Goal: Task Accomplishment & Management: Use online tool/utility

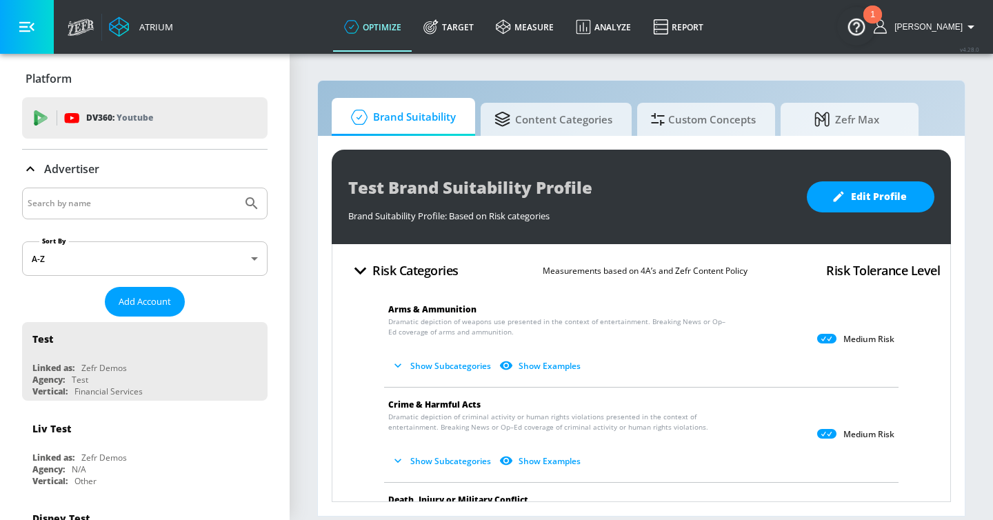
click at [609, 72] on section "Brand Suitability Content Categories Custom Concepts Zefr Max Test Brand Suitab…" at bounding box center [641, 286] width 703 height 468
click at [122, 206] on input "Search by name" at bounding box center [132, 203] width 209 height 18
click at [147, 201] on input "Search by name" at bounding box center [132, 203] width 209 height 18
type input "genen"
click at [237, 188] on button "Submit Search" at bounding box center [252, 203] width 30 height 30
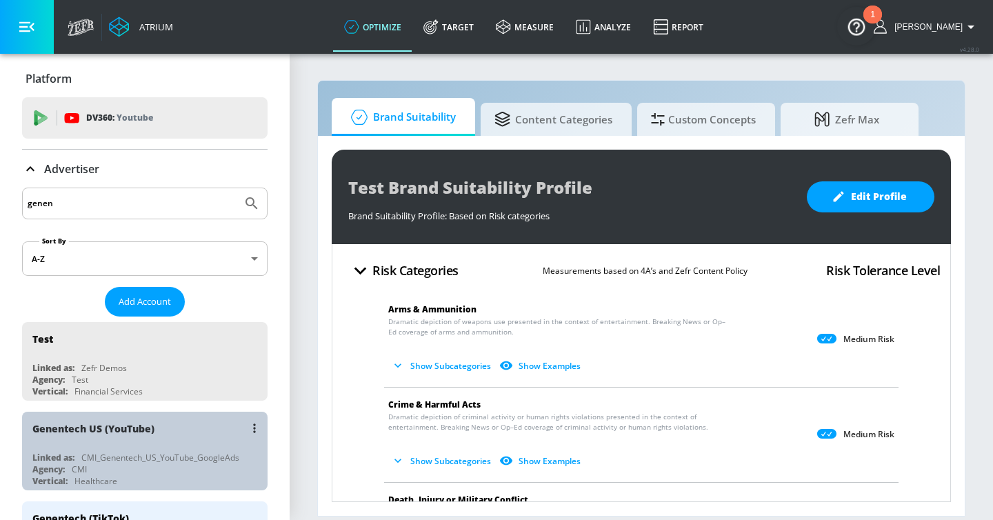
click at [166, 468] on div "Agency: CMI" at bounding box center [148, 469] width 232 height 12
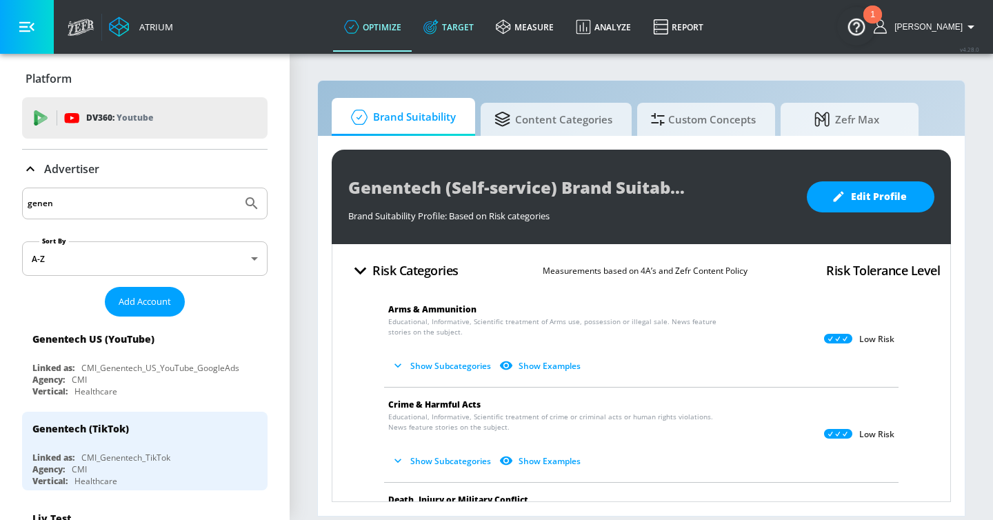
click at [481, 26] on link "Target" at bounding box center [448, 27] width 72 height 50
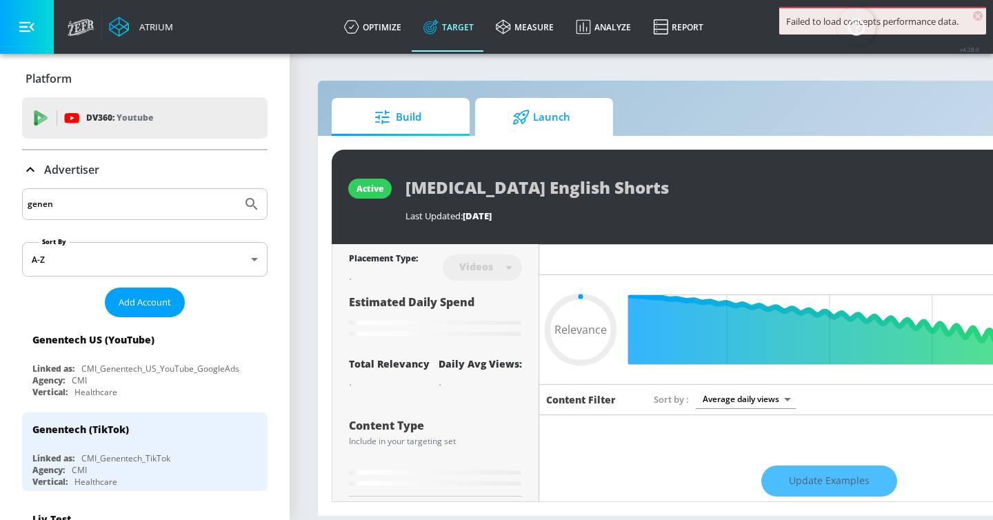
type input "0.05"
click at [578, 117] on span "Launch" at bounding box center [541, 117] width 105 height 33
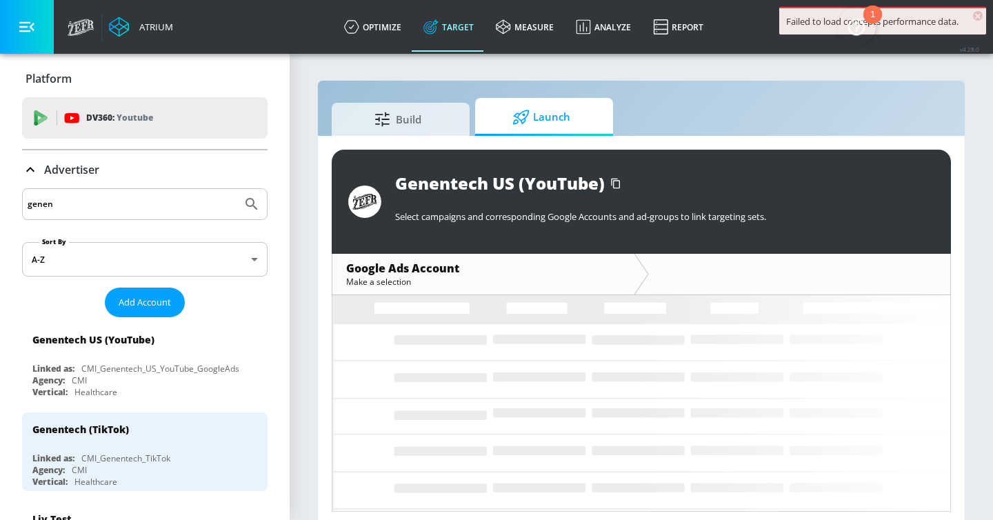
click at [41, 30] on button "button" at bounding box center [27, 27] width 54 height 54
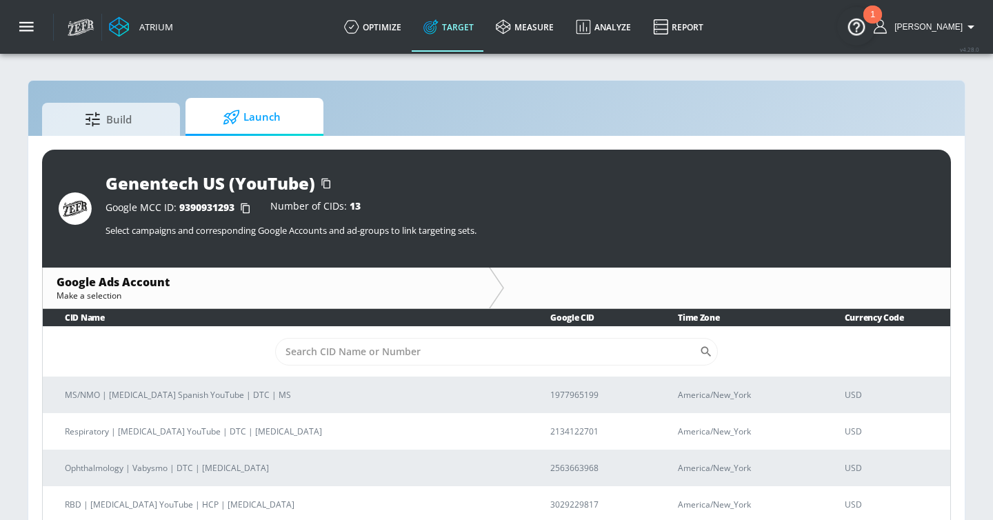
scroll to position [20, 0]
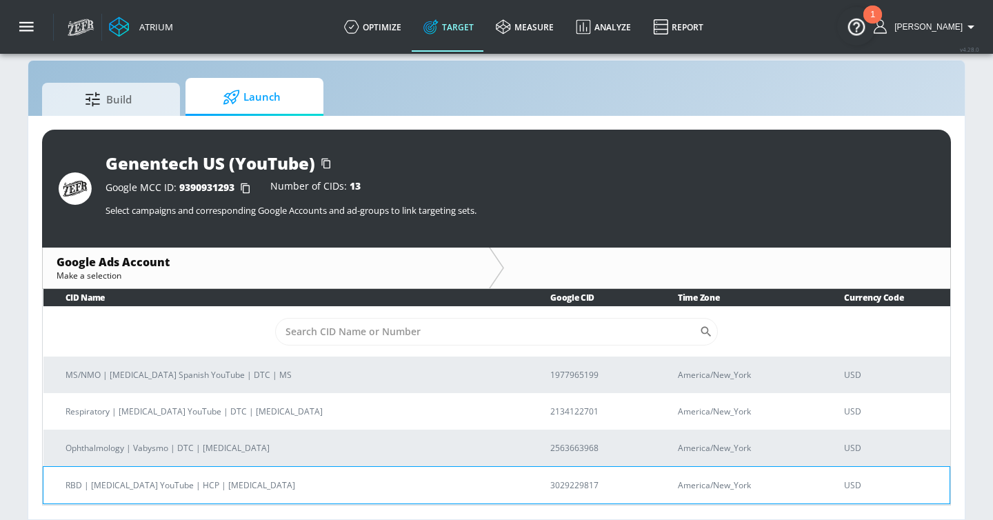
click at [349, 485] on p "RBD | [MEDICAL_DATA] YouTube | HCP | [MEDICAL_DATA]" at bounding box center [292, 485] width 452 height 14
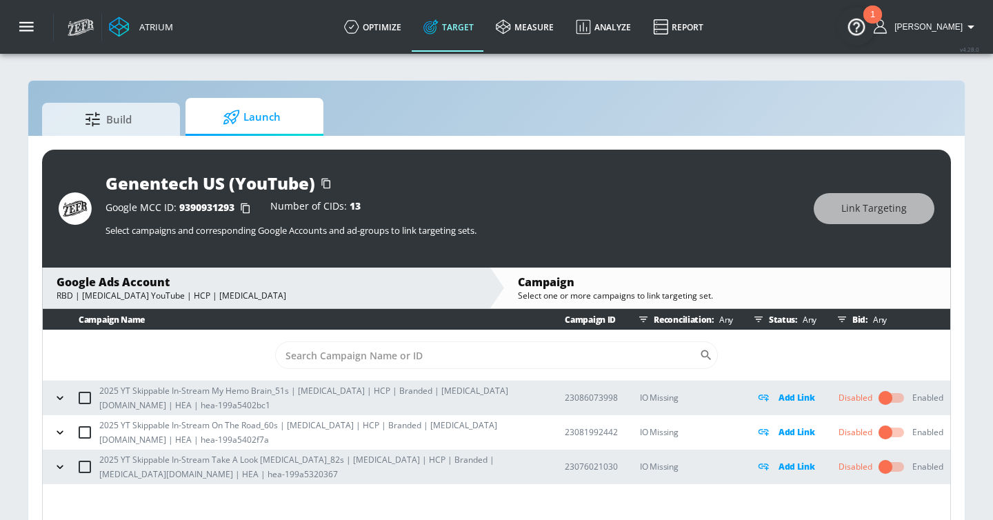
scroll to position [20, 0]
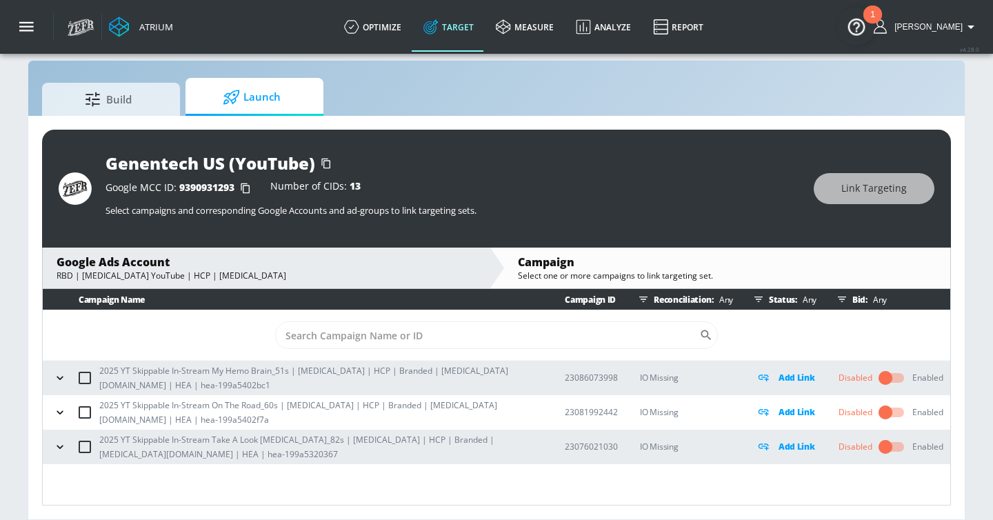
click at [59, 448] on icon "button" at bounding box center [60, 446] width 6 height 3
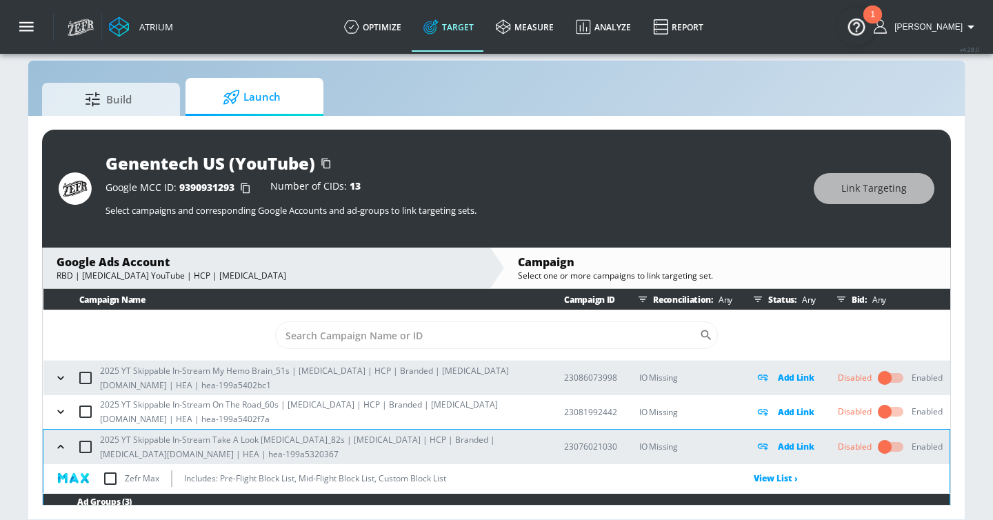
click at [112, 475] on input "checkbox" at bounding box center [110, 478] width 29 height 29
checkbox input "true"
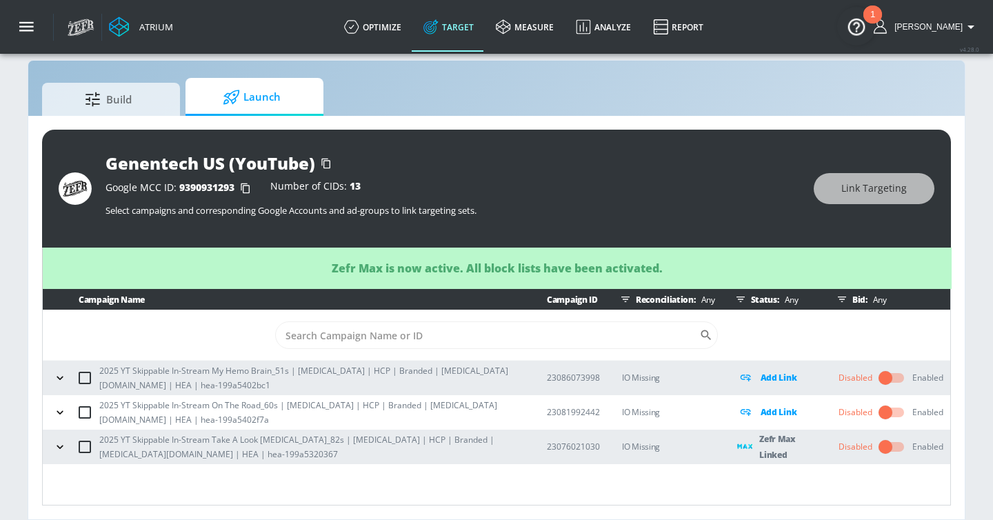
click at [61, 414] on icon "button" at bounding box center [60, 413] width 14 height 14
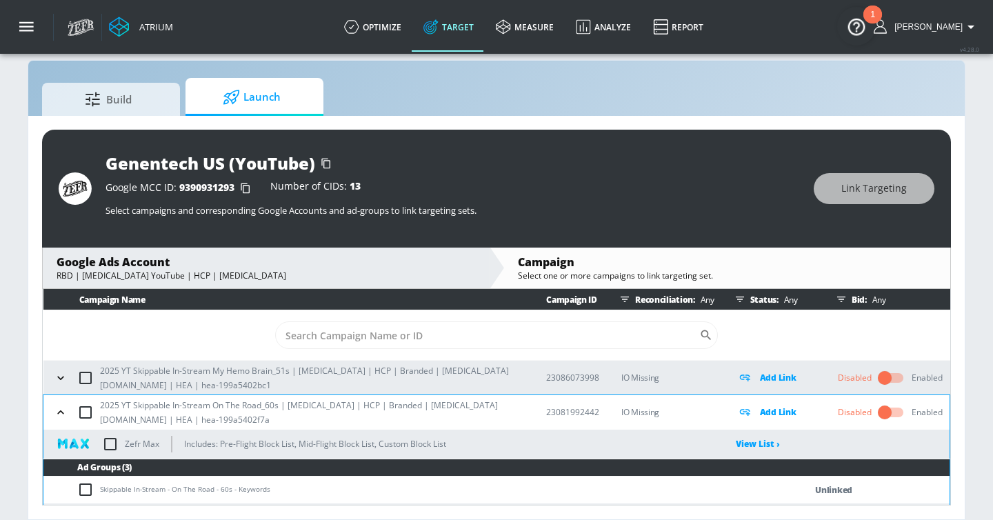
click at [112, 441] on input "checkbox" at bounding box center [110, 444] width 29 height 29
checkbox input "true"
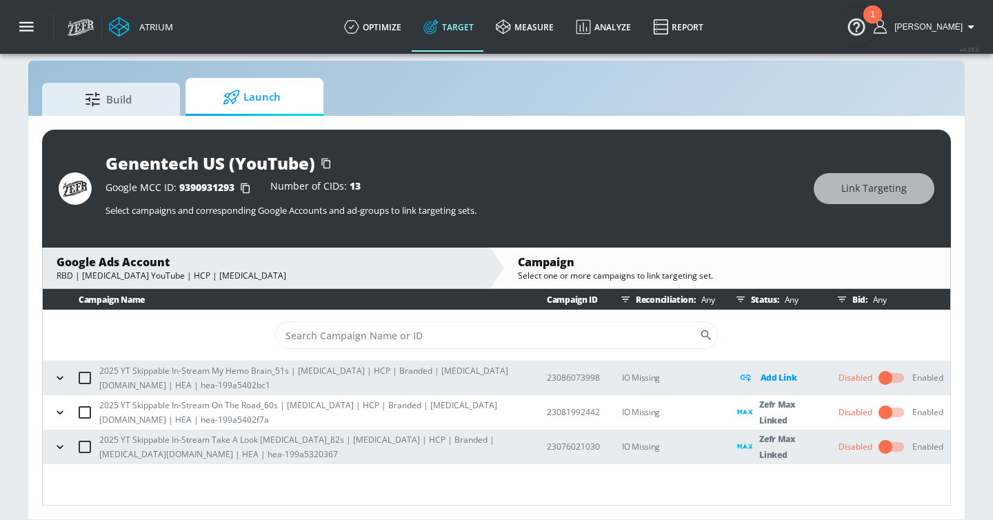
click at [59, 378] on icon "button" at bounding box center [60, 377] width 6 height 3
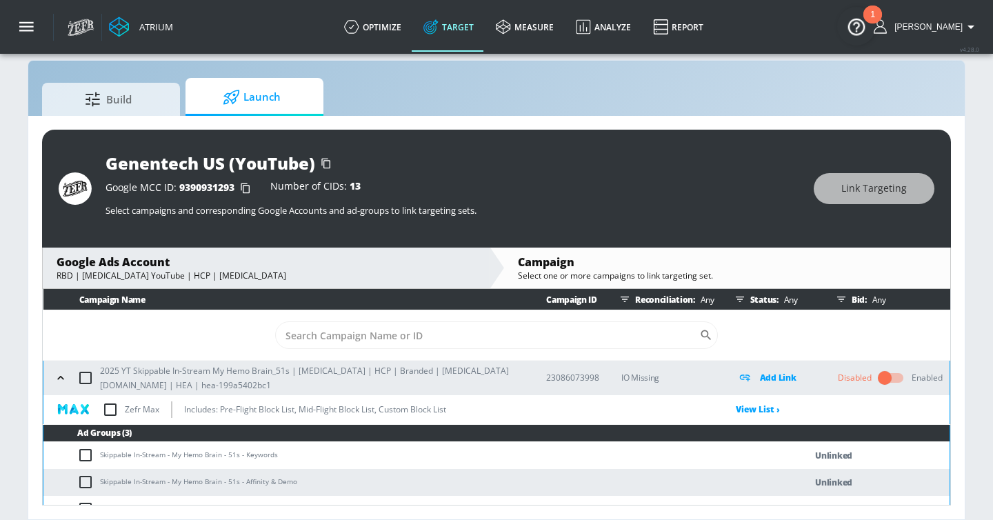
click at [107, 410] on input "checkbox" at bounding box center [110, 409] width 29 height 29
checkbox input "true"
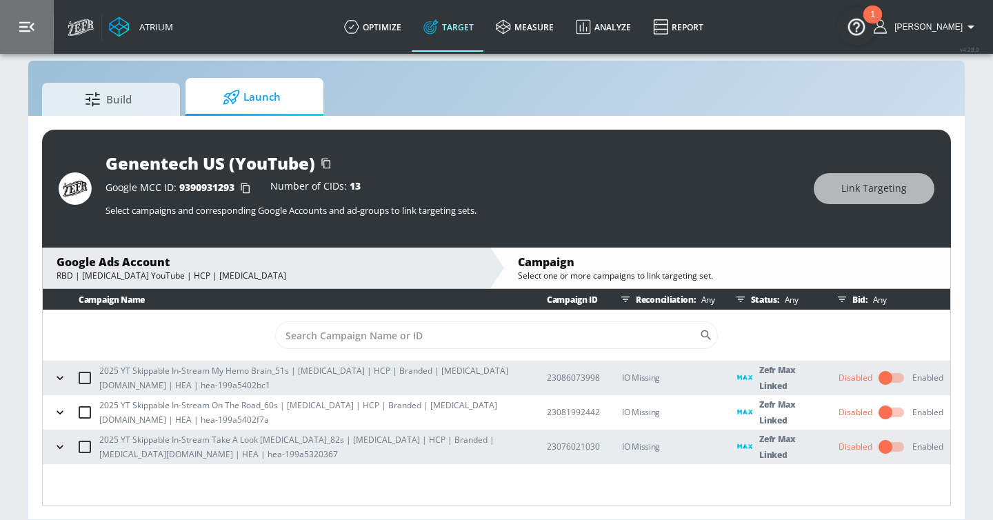
click at [31, 30] on icon "button" at bounding box center [26, 26] width 15 height 15
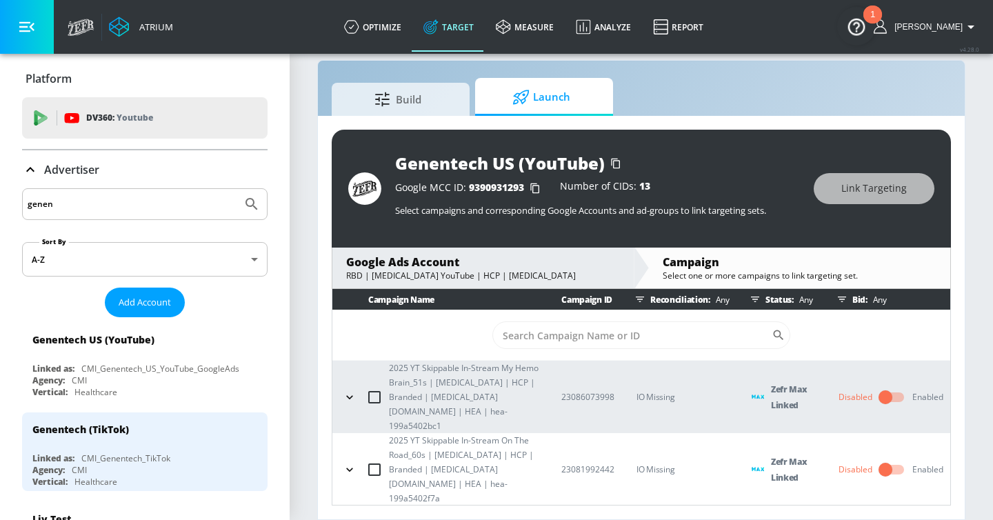
click at [108, 203] on input "genen" at bounding box center [132, 204] width 209 height 18
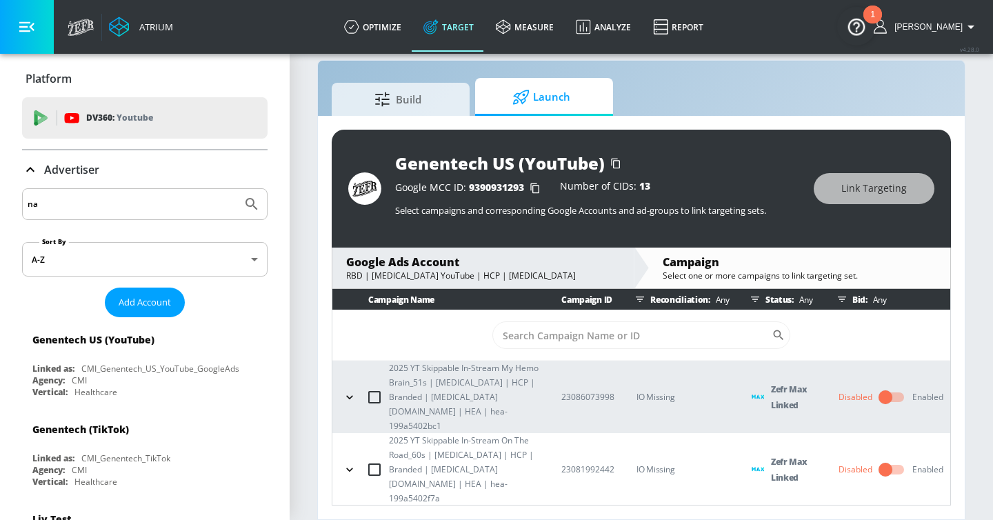
type input "n"
type input "mattel"
click at [237, 189] on button "Submit Search" at bounding box center [252, 204] width 30 height 30
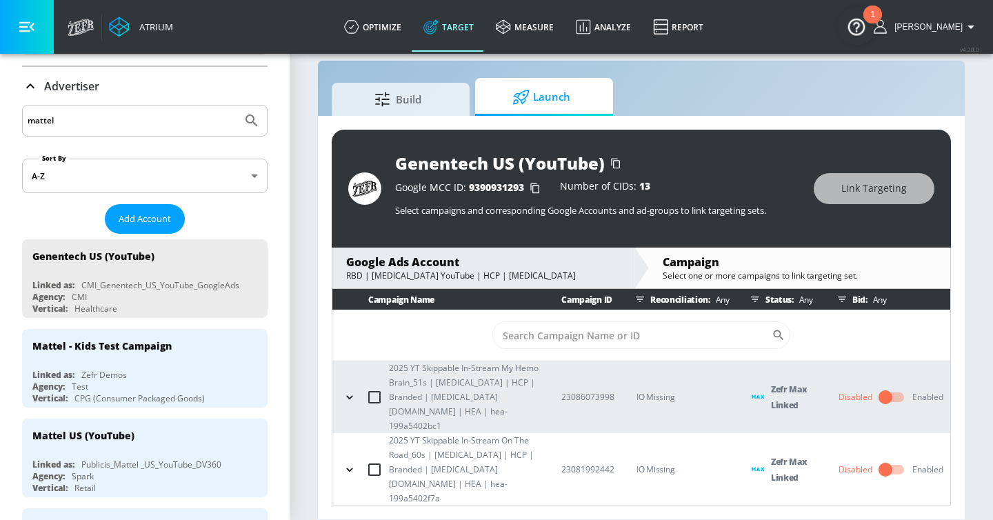
scroll to position [94, 0]
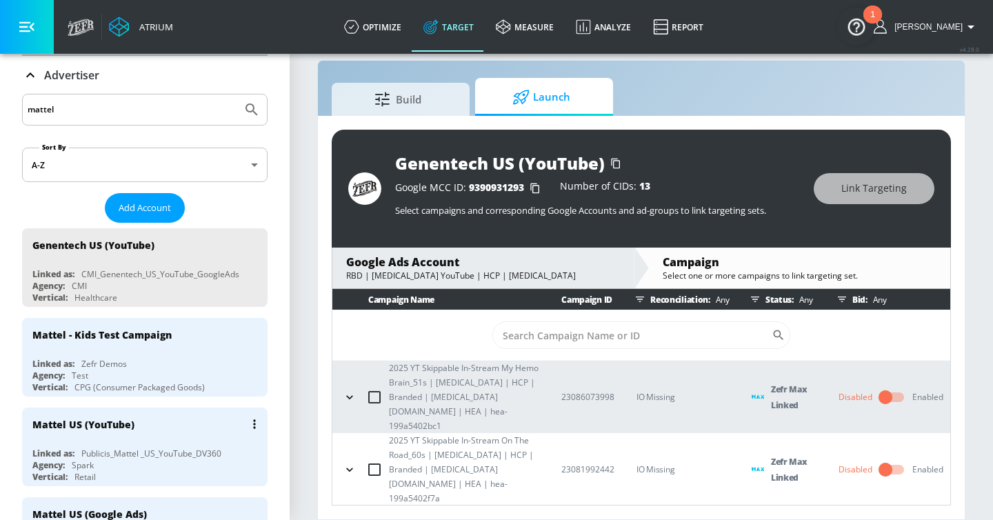
click at [208, 422] on div "Mattel US (YouTube)" at bounding box center [148, 424] width 232 height 33
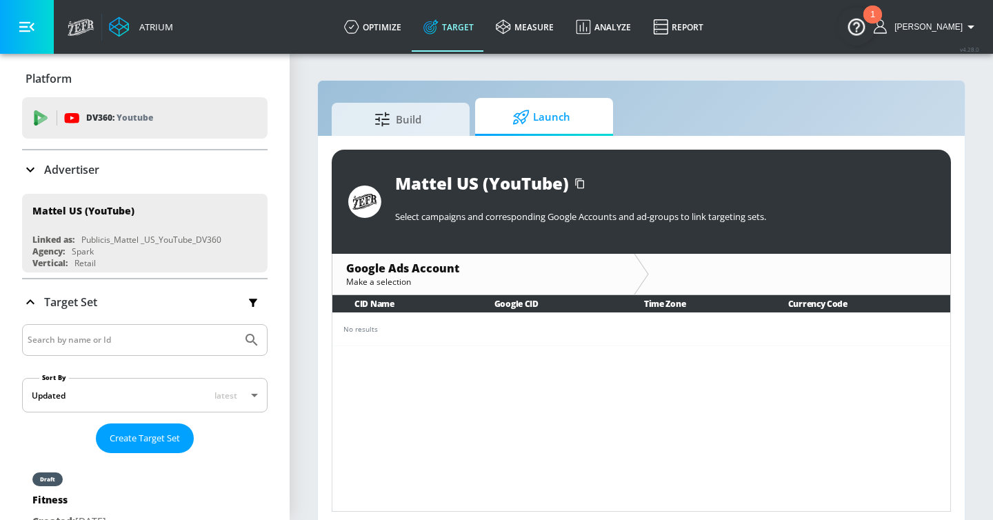
click at [63, 170] on p "Advertiser" at bounding box center [71, 169] width 55 height 15
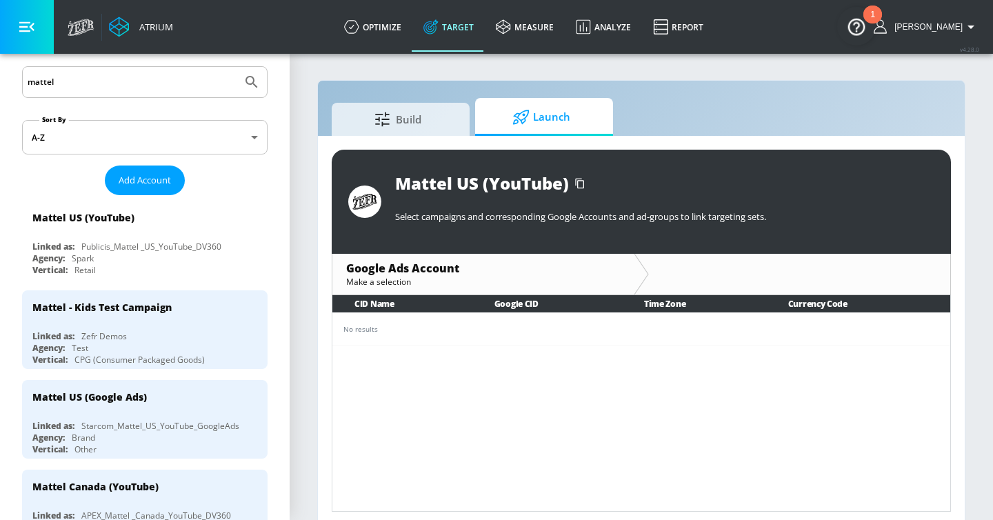
scroll to position [182, 0]
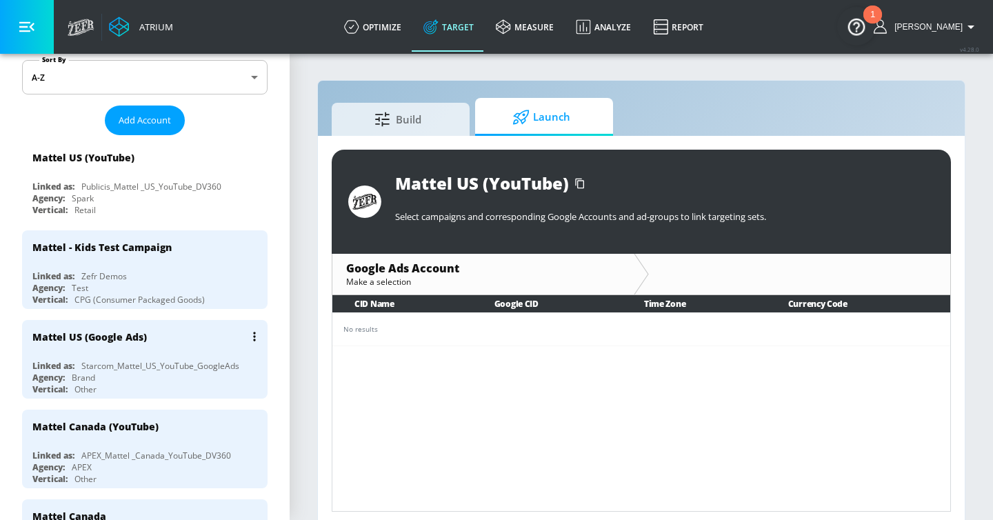
click at [182, 337] on div "Mattel US (Google Ads)" at bounding box center [148, 336] width 232 height 33
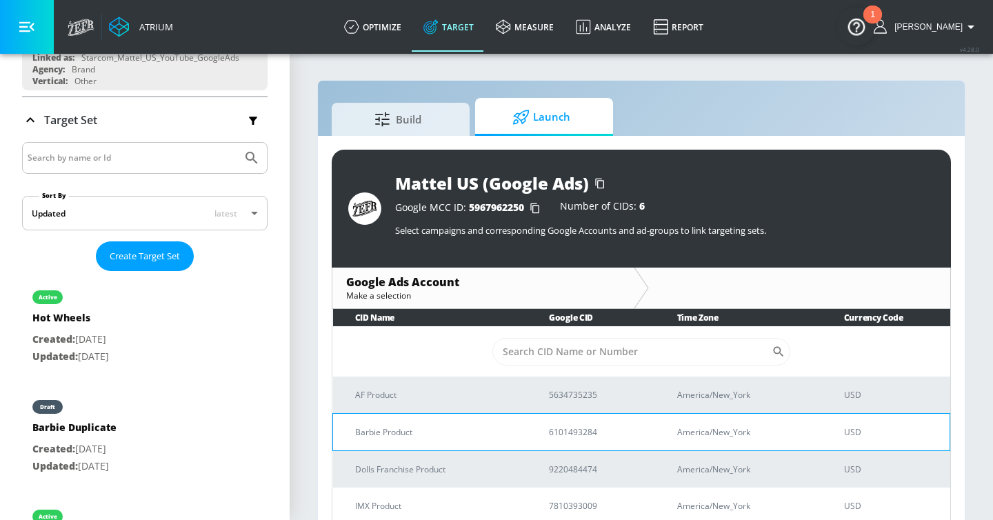
click at [470, 437] on p "Barbie Product" at bounding box center [435, 432] width 161 height 14
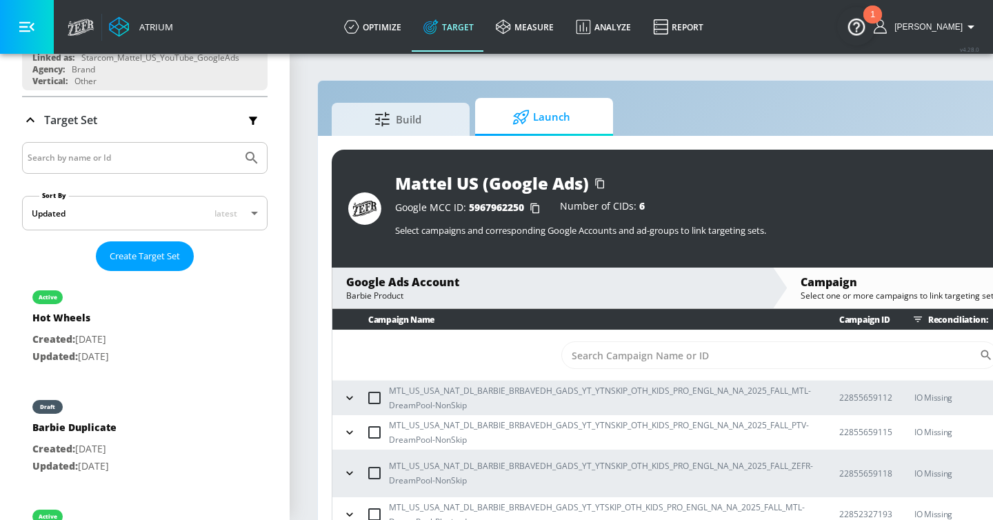
click at [39, 26] on button "button" at bounding box center [27, 27] width 54 height 54
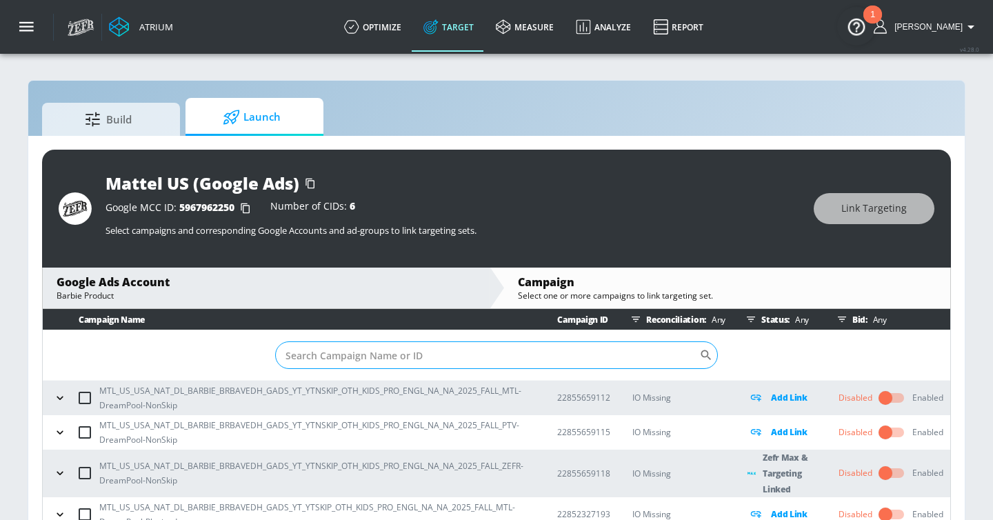
click at [434, 359] on input "Sort By" at bounding box center [487, 355] width 424 height 28
paste input "23075909022"
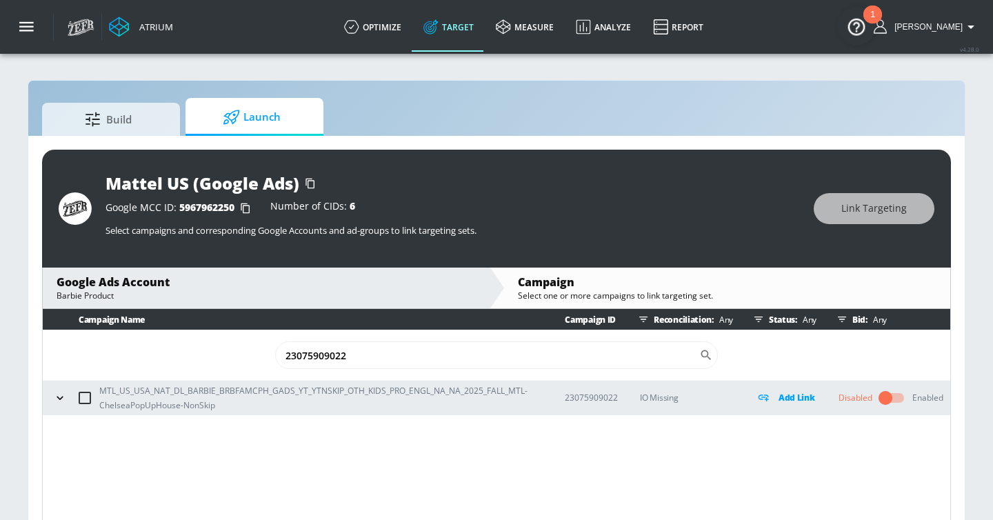
scroll to position [20, 0]
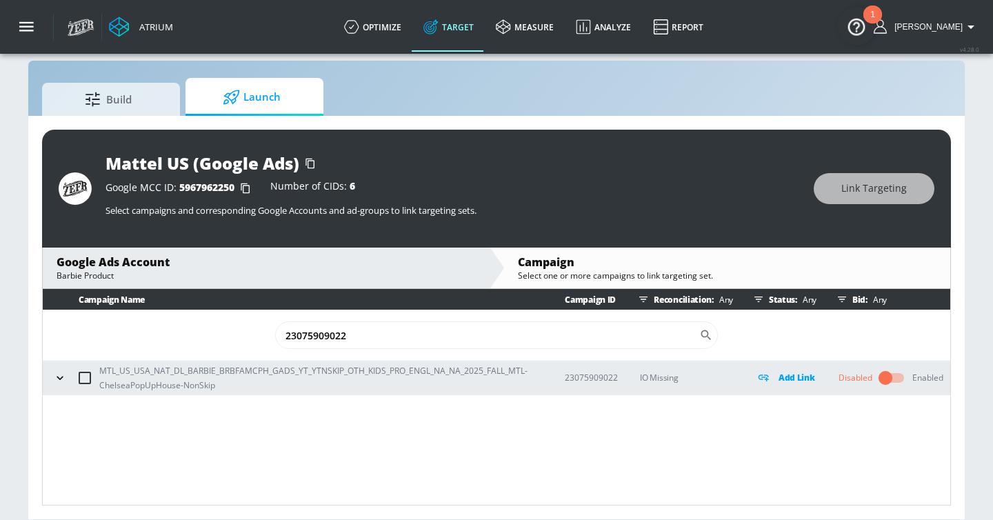
type input "23075909022"
click at [60, 376] on icon "button" at bounding box center [60, 378] width 14 height 14
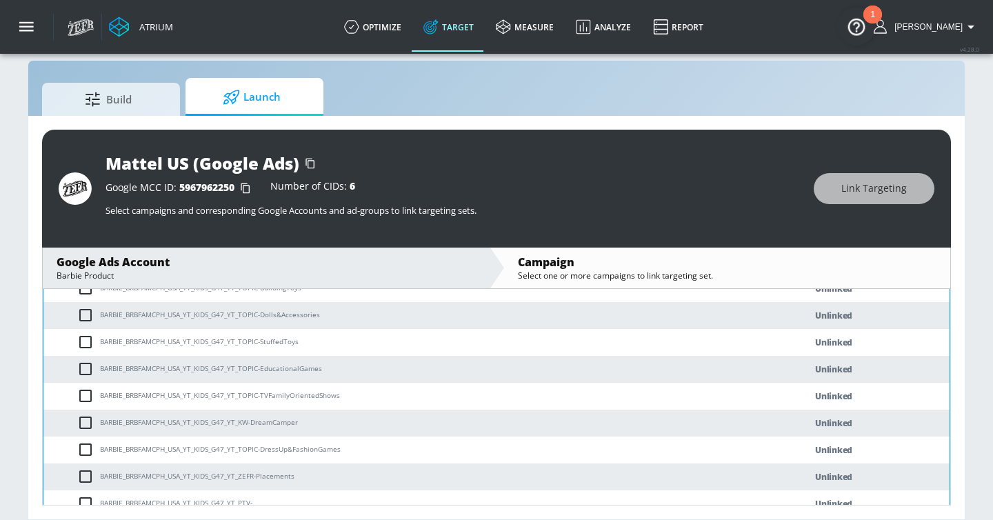
scroll to position [449, 0]
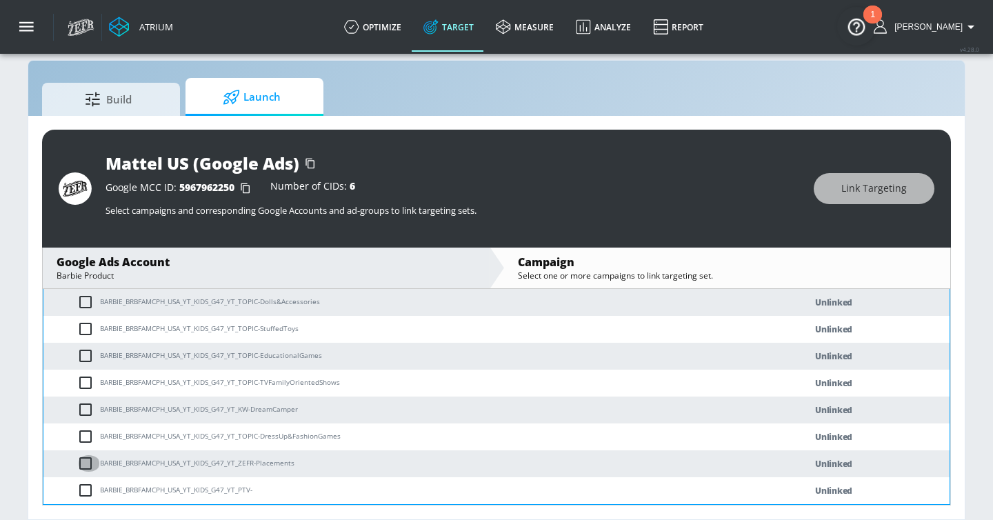
click at [83, 468] on input "checkbox" at bounding box center [88, 463] width 23 height 17
checkbox input "true"
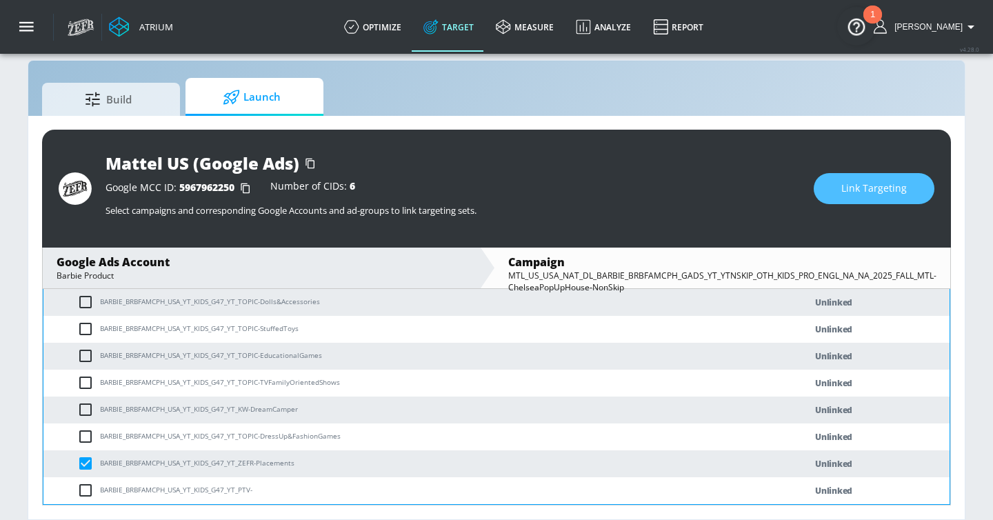
click at [848, 183] on span "Link Targeting" at bounding box center [874, 188] width 66 height 17
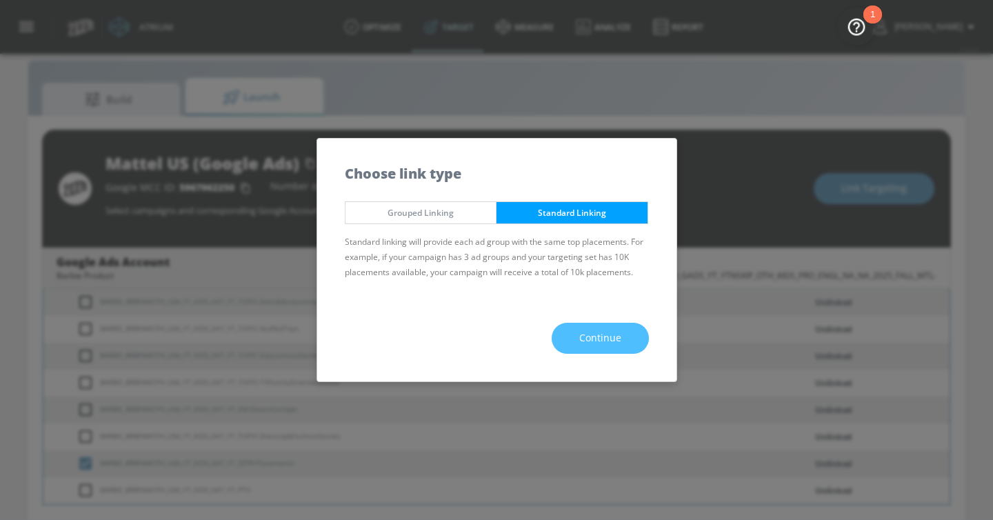
click at [593, 343] on span "Continue" at bounding box center [600, 338] width 42 height 17
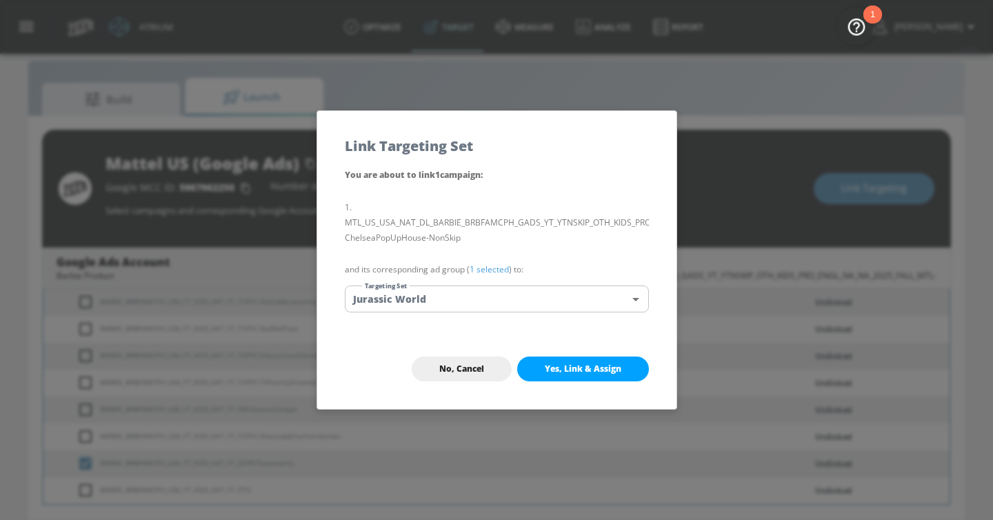
click at [576, 314] on div "You are about to link 1 campaign : MTL_US_USA_NAT_DL_BARBIE_BRBFAMCPH_GADS_YT_Y…" at bounding box center [496, 248] width 359 height 162
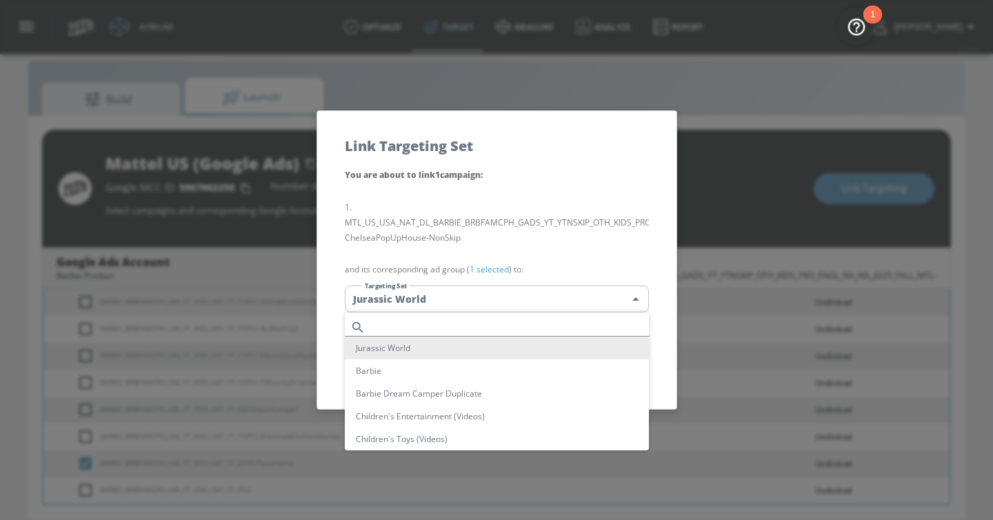
click at [569, 302] on body "Atrium optimize Target measure Analyze Report optimize Target measure Analyze R…" at bounding box center [496, 250] width 993 height 540
click at [517, 389] on li "Barbie Dream Camper Duplicate" at bounding box center [497, 393] width 304 height 23
type input "bb7a6338-1a69-4358-8c7e-5731be452b38"
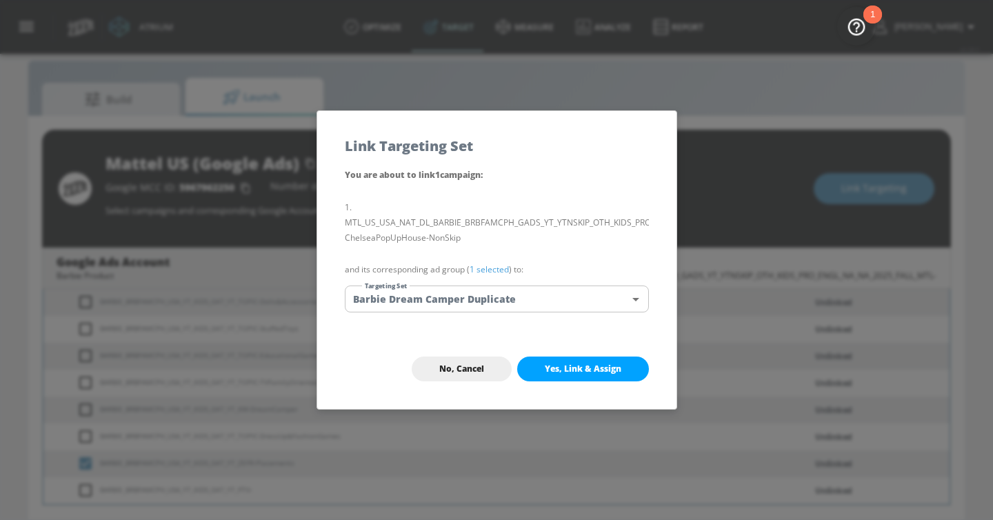
click at [590, 370] on span "Yes, Link & Assign" at bounding box center [583, 368] width 77 height 11
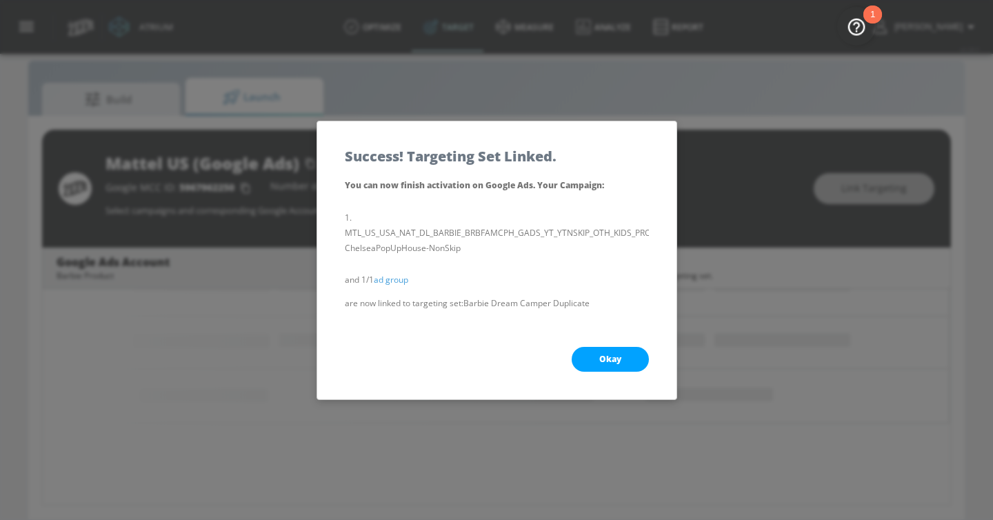
scroll to position [286, 0]
click at [609, 357] on span "Okay" at bounding box center [610, 359] width 22 height 11
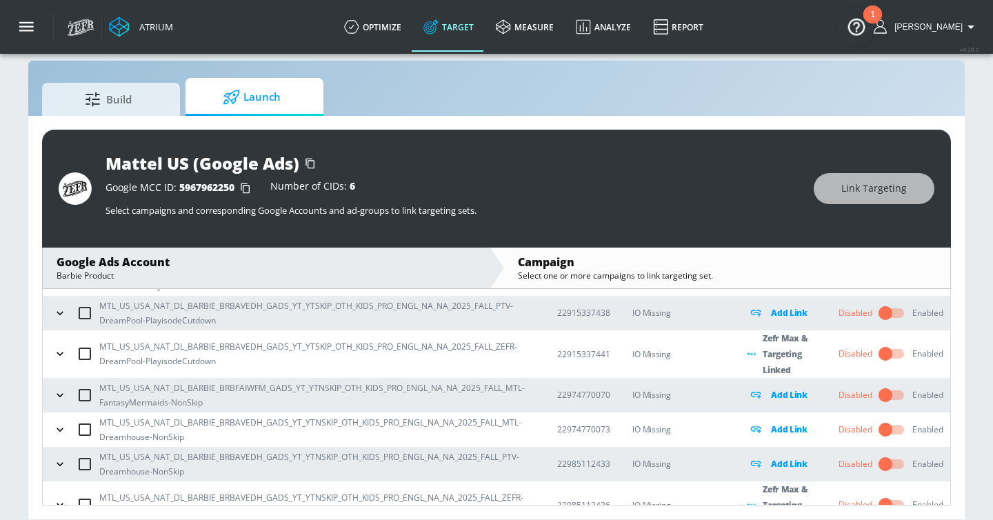
scroll to position [0, 0]
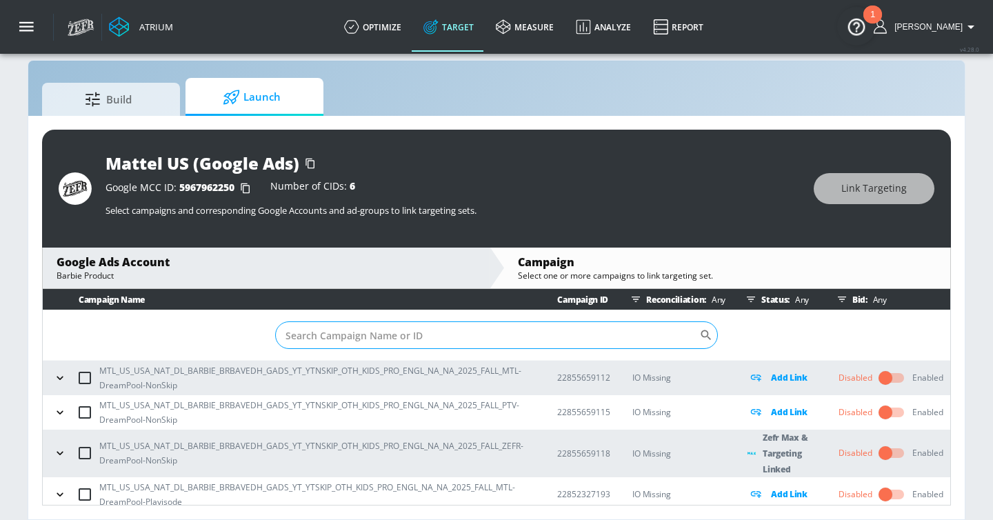
click at [308, 341] on input "Sort By" at bounding box center [487, 335] width 424 height 28
paste input "22985112436"
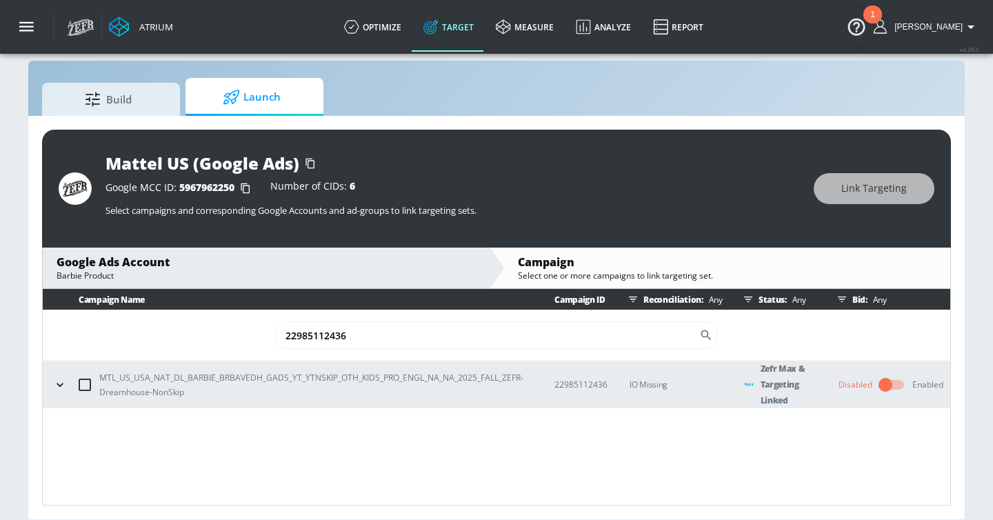
click at [55, 386] on icon "button" at bounding box center [60, 385] width 14 height 14
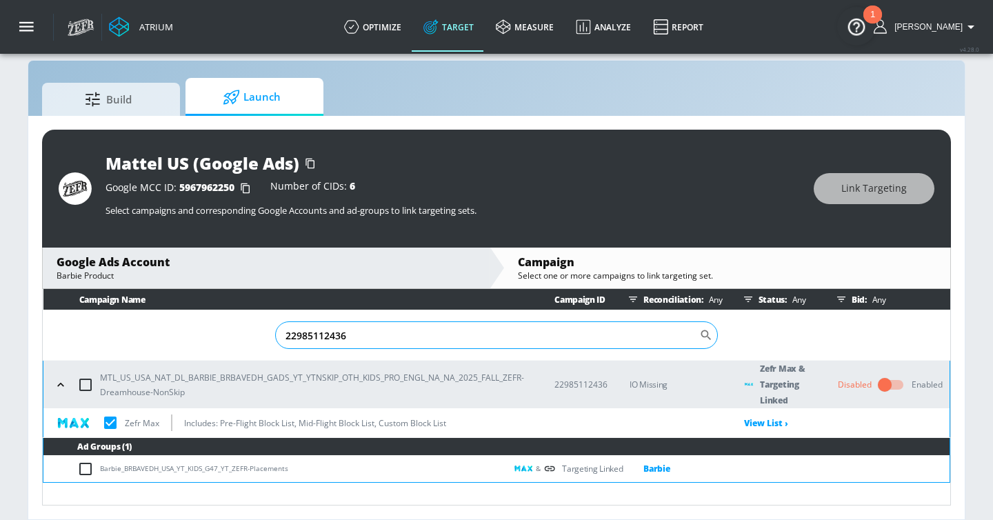
click at [388, 334] on input "22985112436" at bounding box center [487, 335] width 424 height 28
paste input "3075909025"
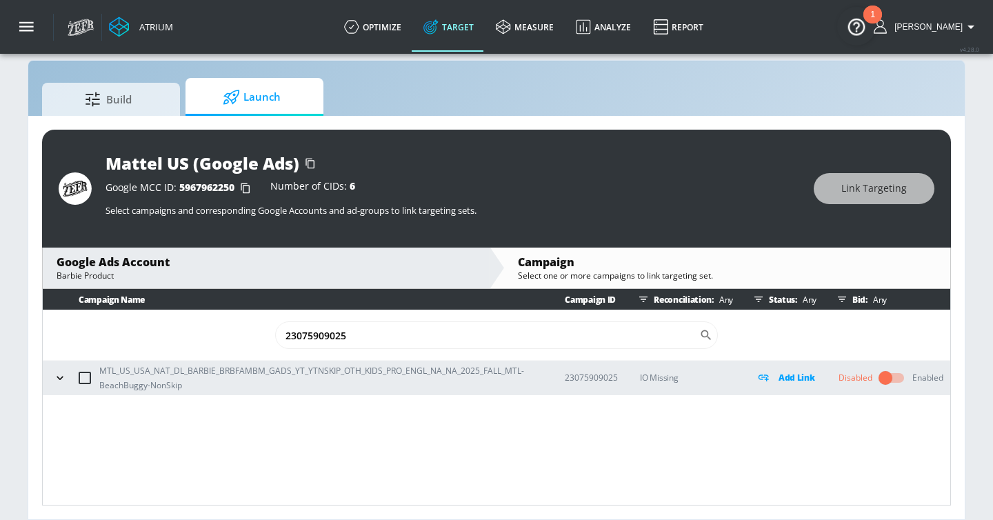
type input "23075909025"
click at [63, 374] on icon "button" at bounding box center [60, 378] width 14 height 14
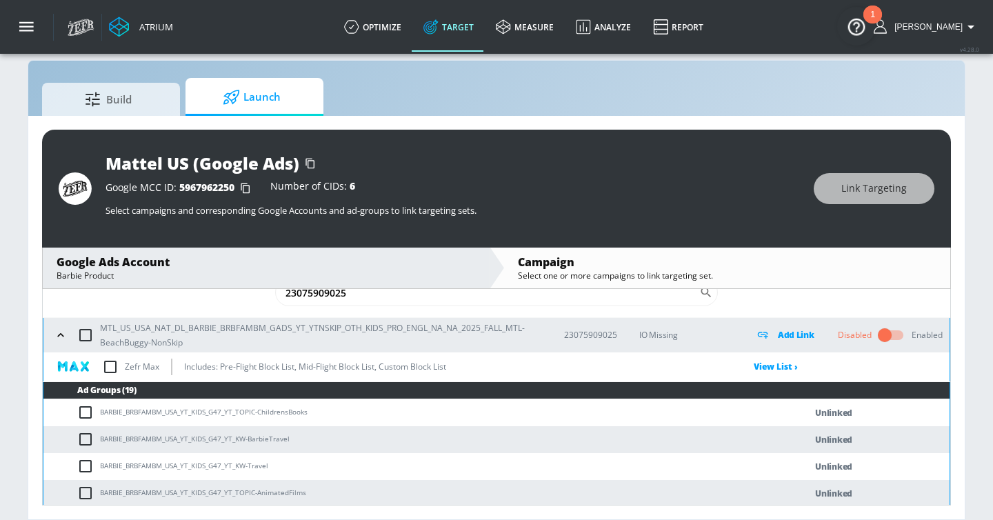
scroll to position [449, 0]
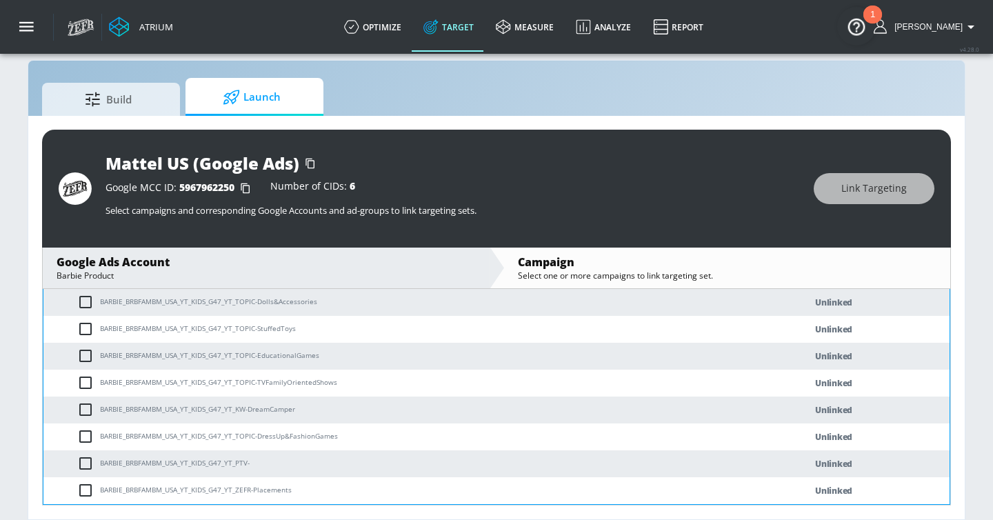
click at [86, 490] on input "checkbox" at bounding box center [88, 490] width 23 height 17
checkbox input "true"
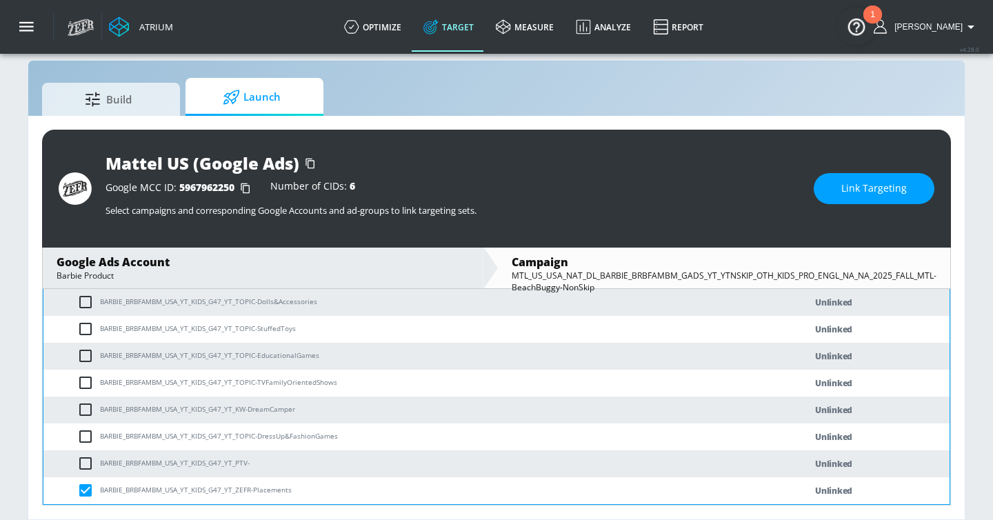
click at [850, 184] on span "Link Targeting" at bounding box center [874, 188] width 66 height 17
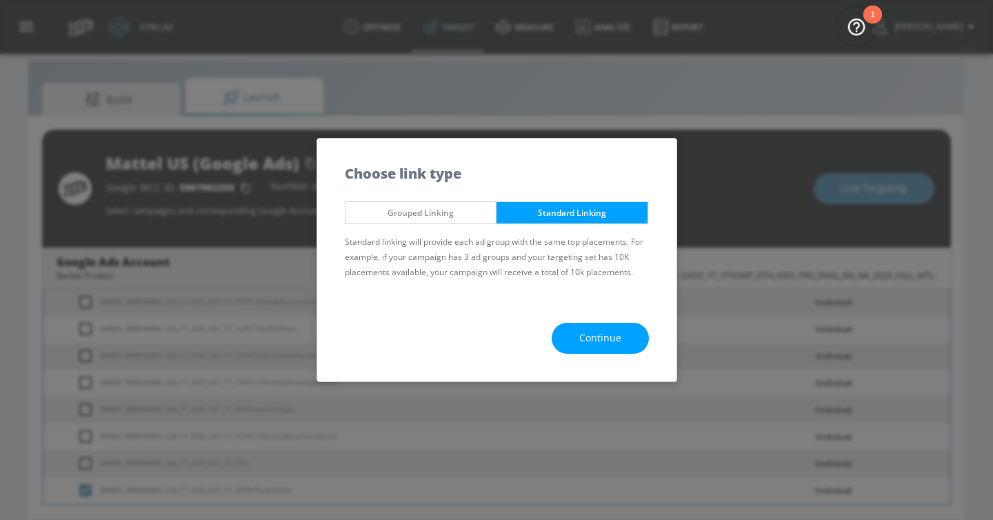
click at [601, 334] on span "Continue" at bounding box center [600, 338] width 42 height 17
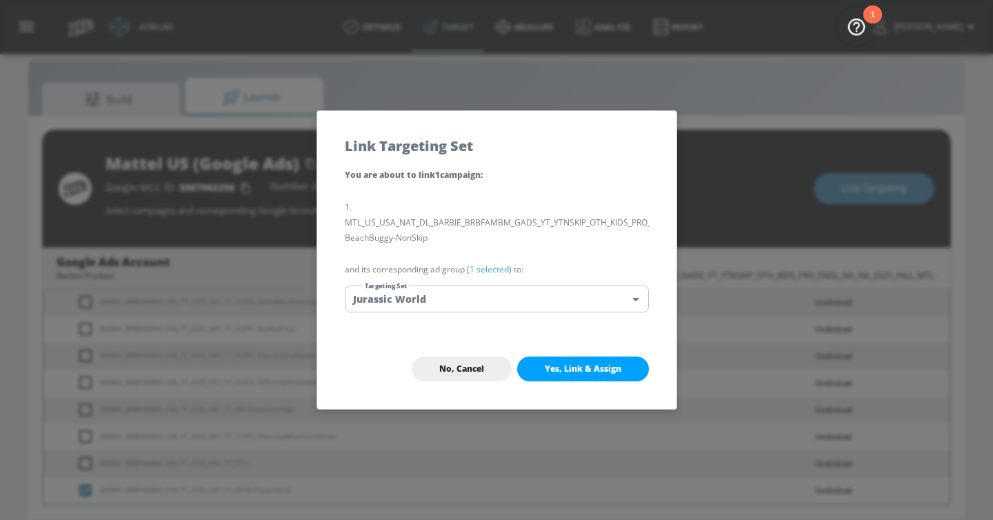
click at [564, 299] on body "Atrium optimize Target measure Analyze Report optimize Target measure Analyze R…" at bounding box center [496, 250] width 993 height 540
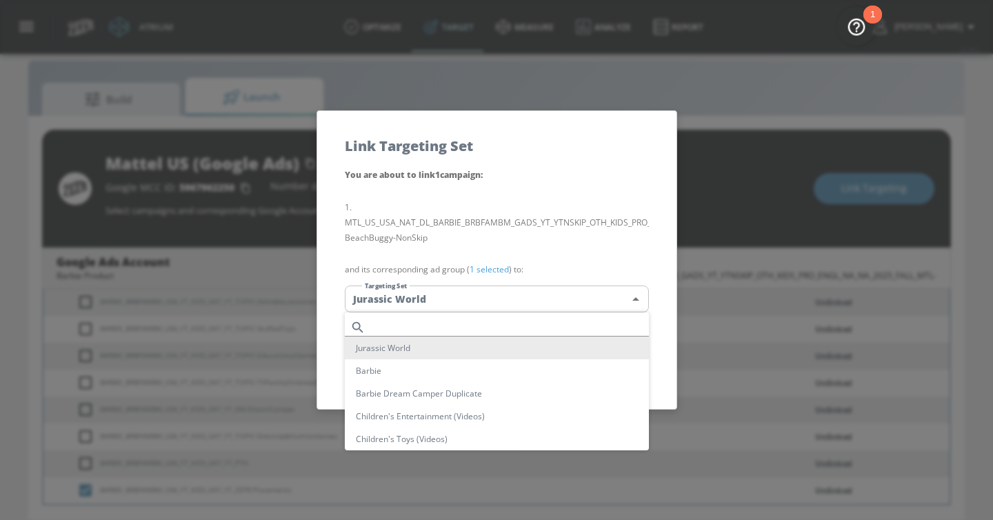
click at [524, 374] on li "Barbie" at bounding box center [497, 370] width 304 height 23
type input "bb28d1b3-6cc8-4f4b-a07f-af40fcb31fd3"
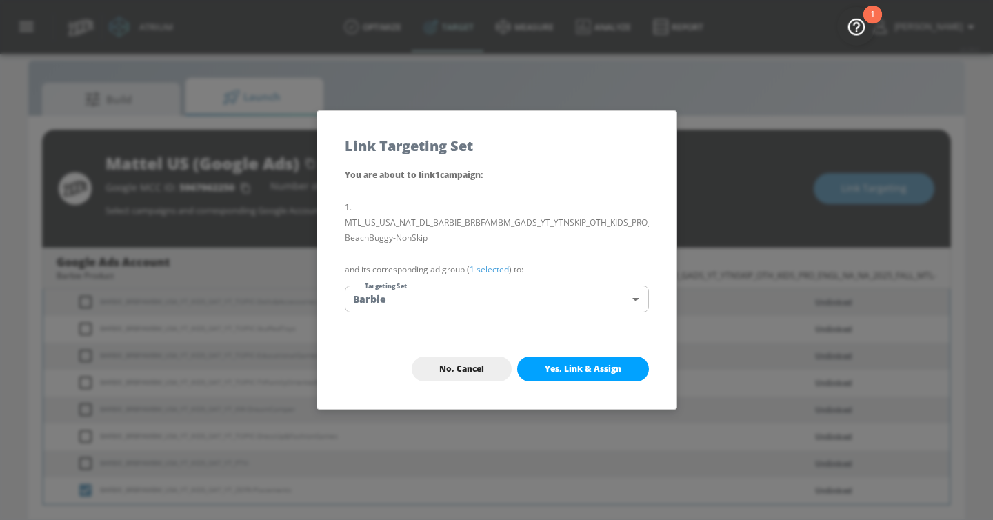
click at [581, 375] on button "Yes, Link & Assign" at bounding box center [583, 369] width 132 height 25
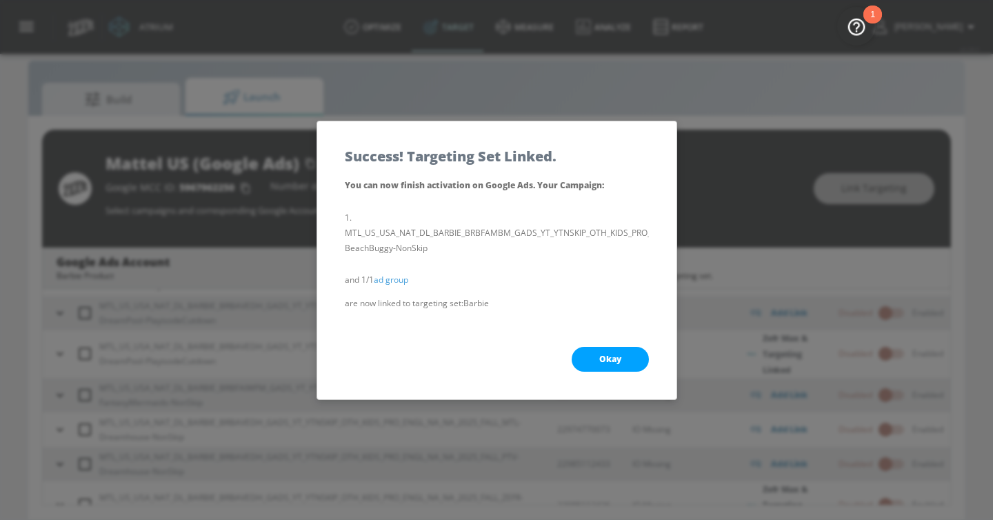
click at [588, 363] on button "Okay" at bounding box center [610, 359] width 77 height 25
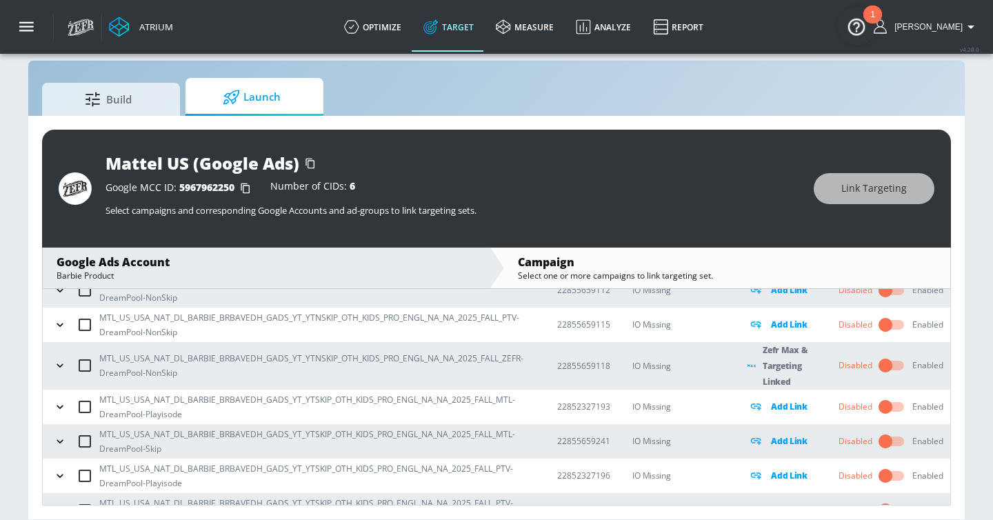
scroll to position [0, 0]
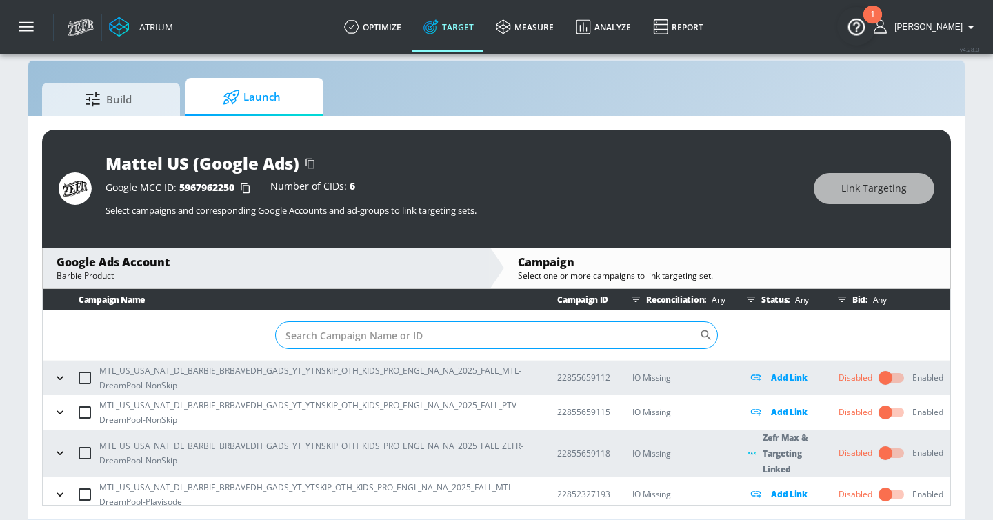
click at [393, 339] on input "Sort By" at bounding box center [487, 335] width 424 height 28
paste input "23075909028"
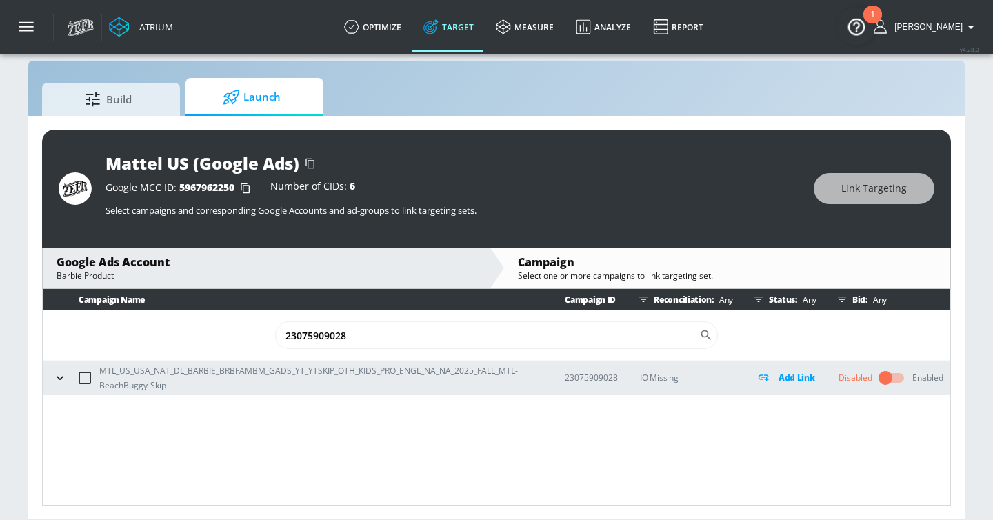
type input "23075909028"
click at [61, 377] on icon "button" at bounding box center [60, 378] width 14 height 14
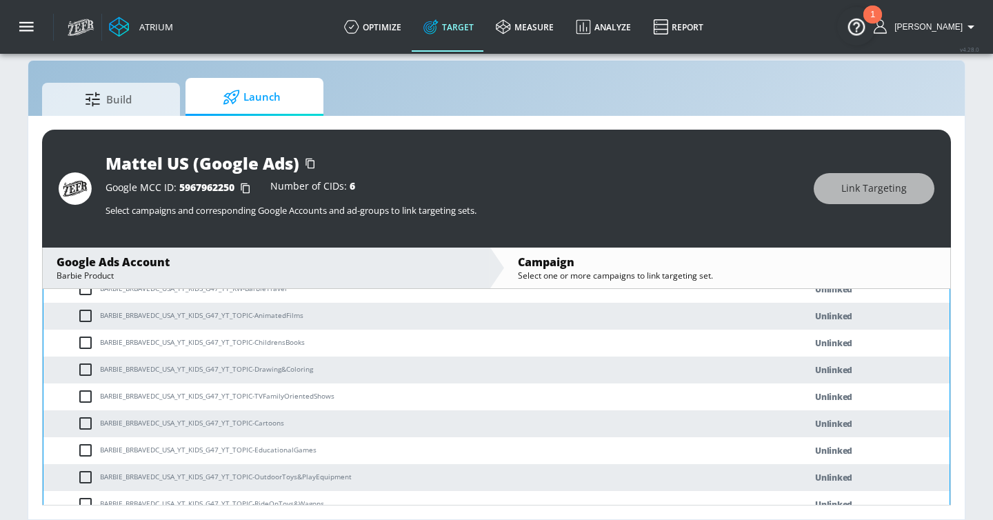
scroll to position [449, 0]
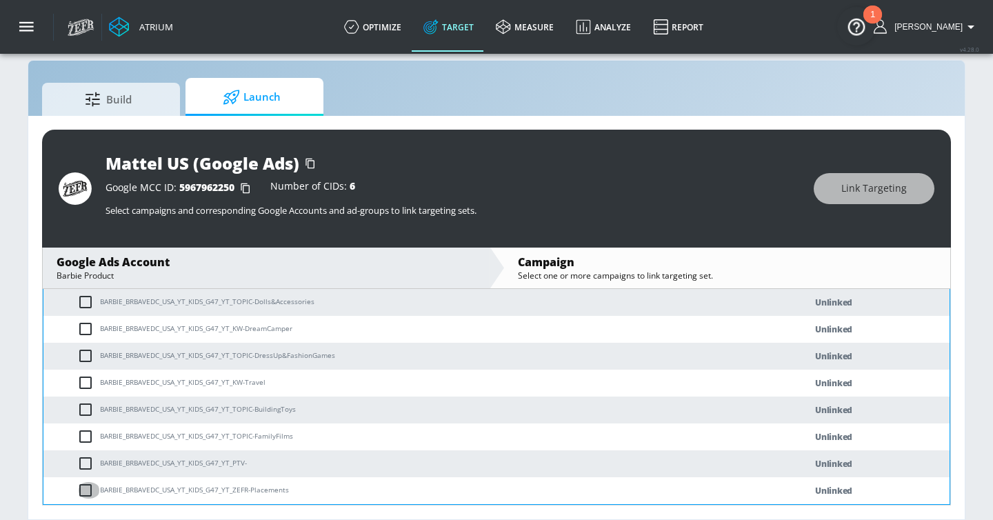
click at [88, 490] on input "checkbox" at bounding box center [88, 490] width 23 height 17
checkbox input "true"
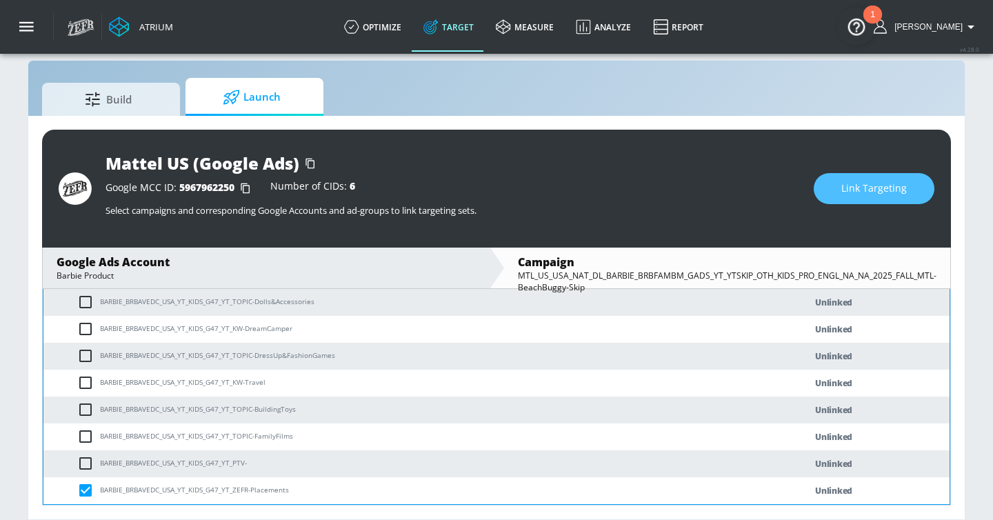
click at [867, 191] on span "Link Targeting" at bounding box center [874, 188] width 66 height 17
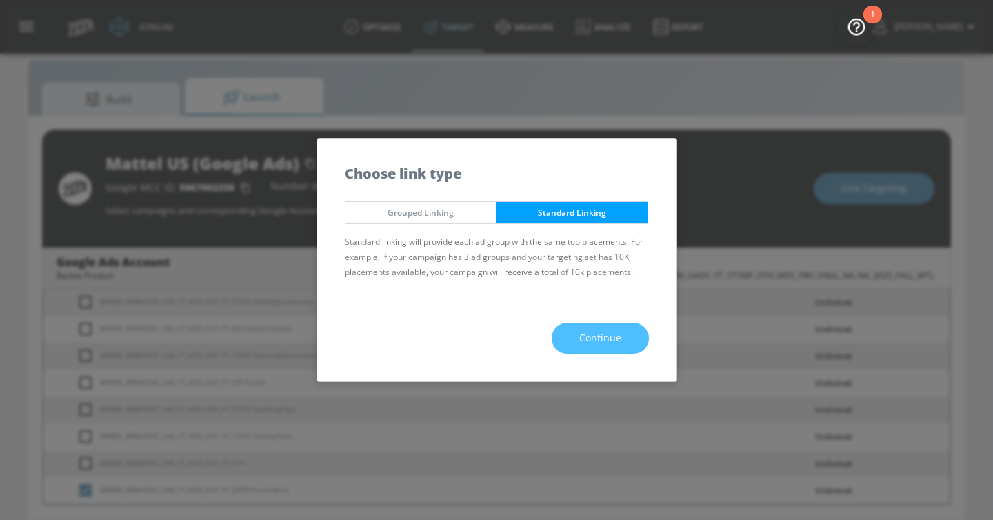
click at [607, 344] on span "Continue" at bounding box center [600, 338] width 42 height 17
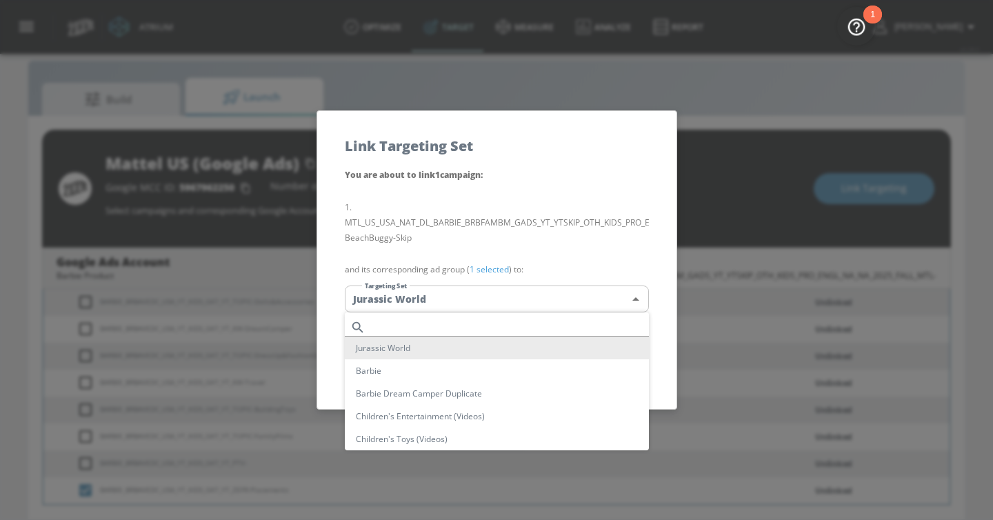
click at [574, 304] on body "Atrium optimize Target measure Analyze Report optimize Target measure Analyze R…" at bounding box center [496, 250] width 993 height 540
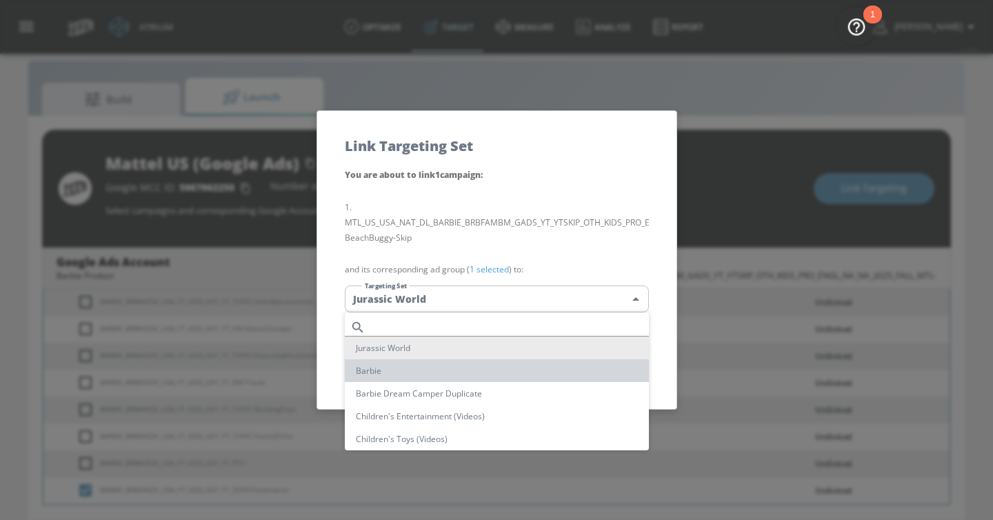
click at [505, 368] on li "Barbie" at bounding box center [497, 370] width 304 height 23
type input "bb28d1b3-6cc8-4f4b-a07f-af40fcb31fd3"
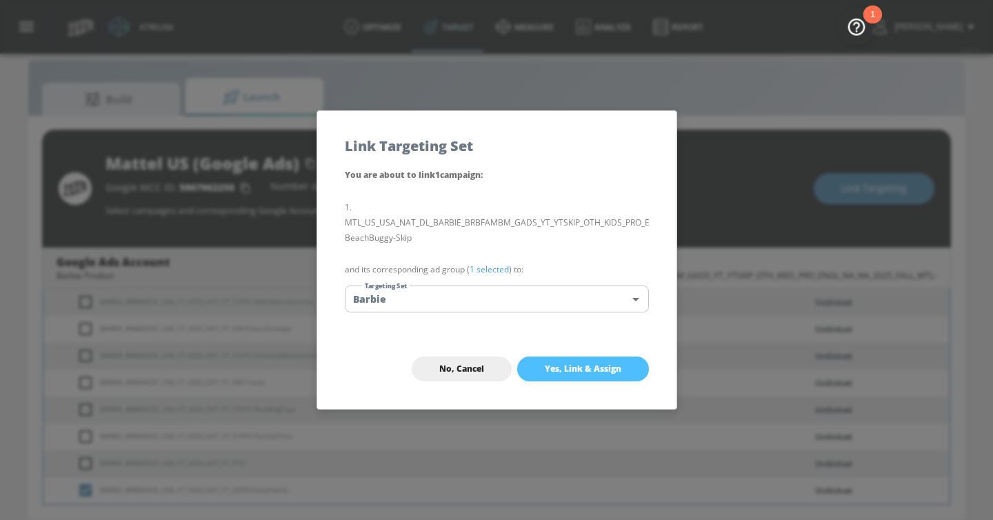
click at [563, 372] on span "Yes, Link & Assign" at bounding box center [583, 368] width 77 height 11
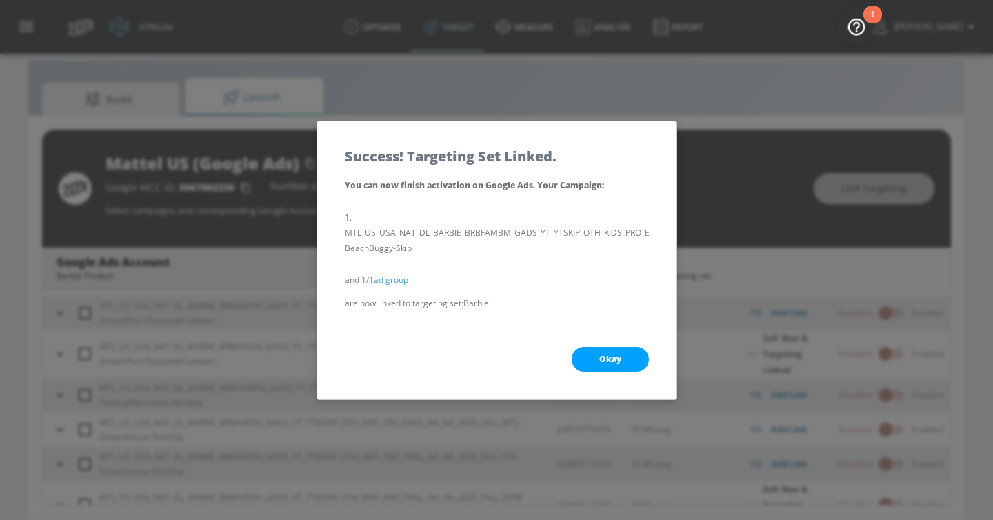
click at [596, 352] on button "Okay" at bounding box center [610, 359] width 77 height 25
